Goal: Task Accomplishment & Management: Complete application form

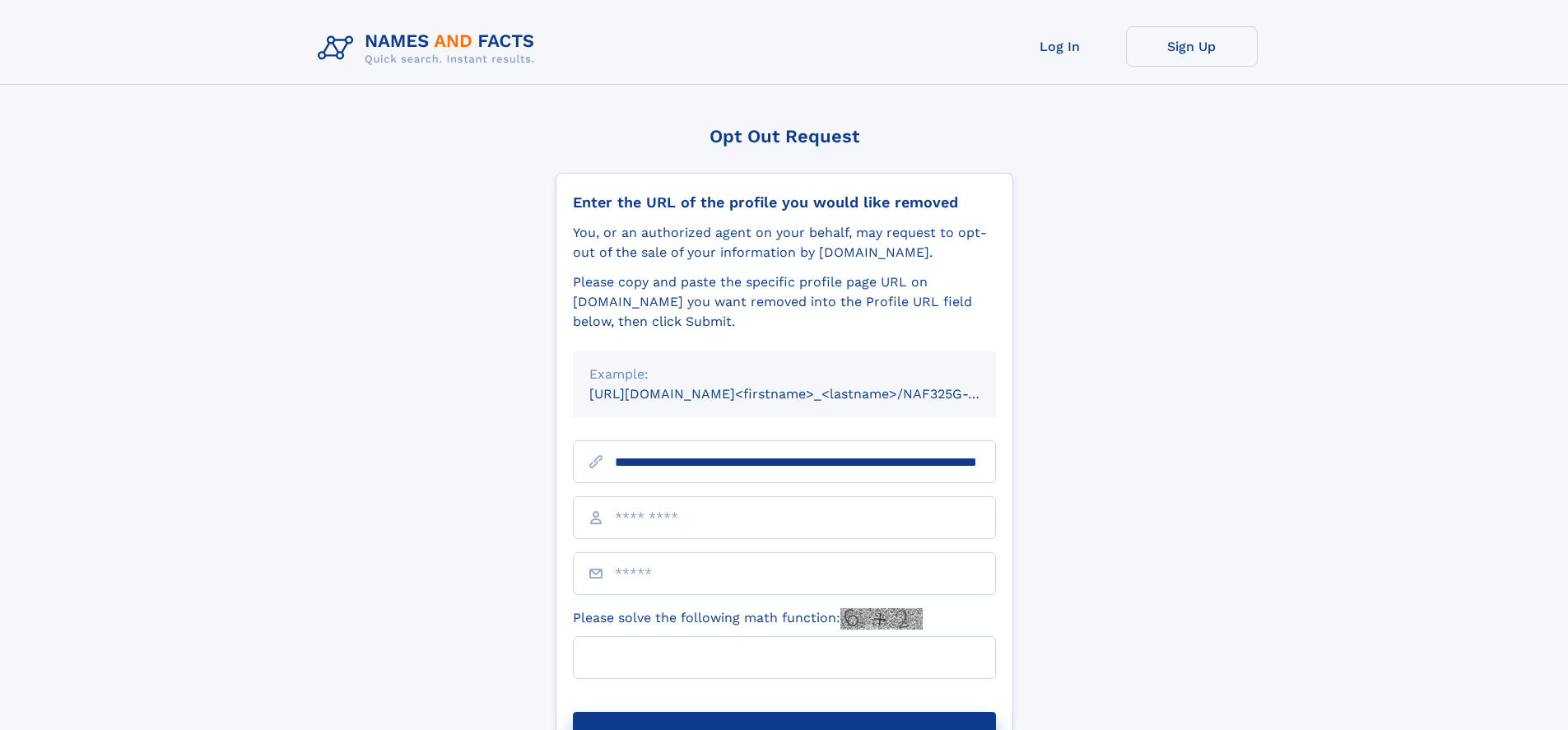
scroll to position [0, 174]
type input "**********"
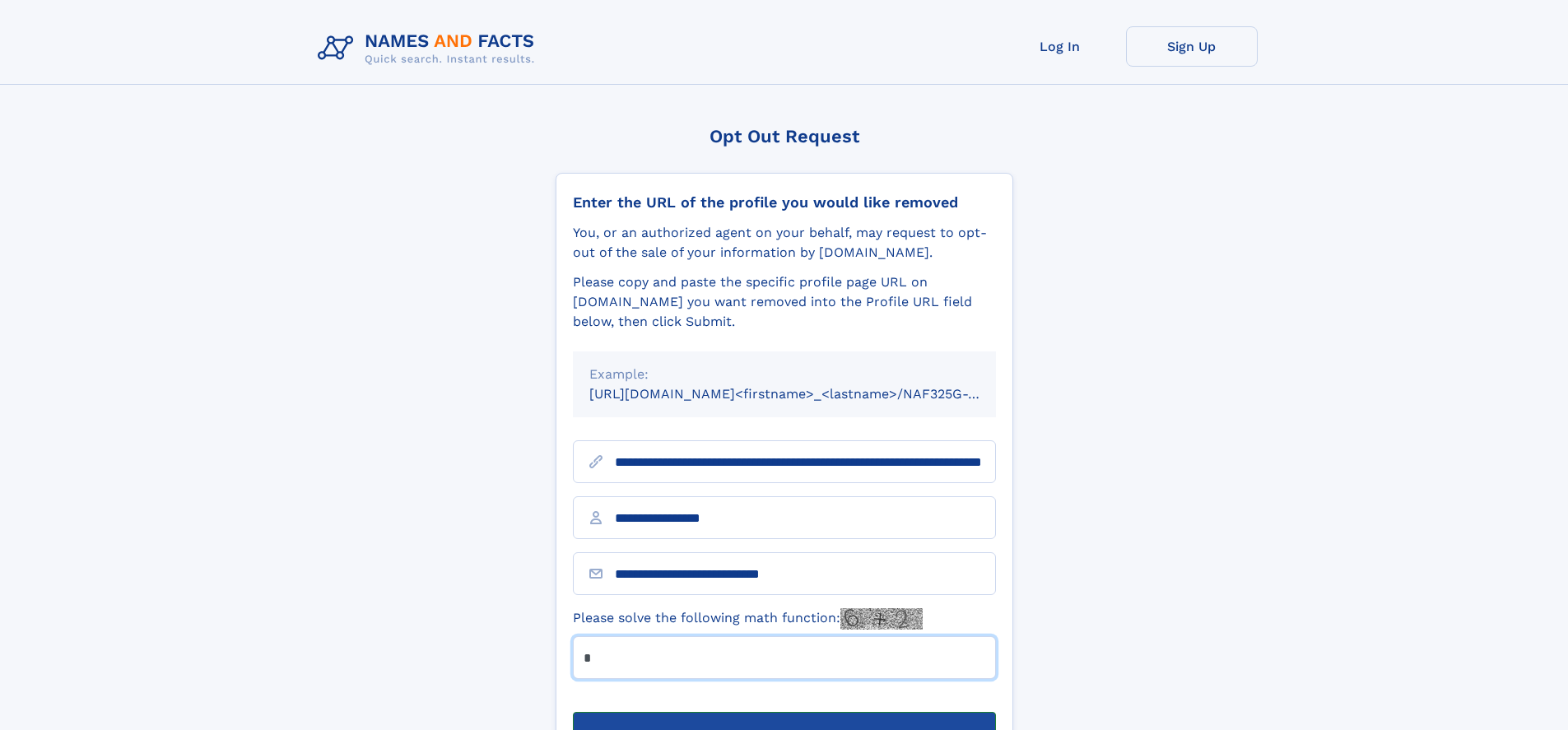
type input "*"
click at [784, 713] on button "Submit Opt Out Request" at bounding box center [784, 739] width 423 height 53
